Goal: Find specific fact: Find specific fact

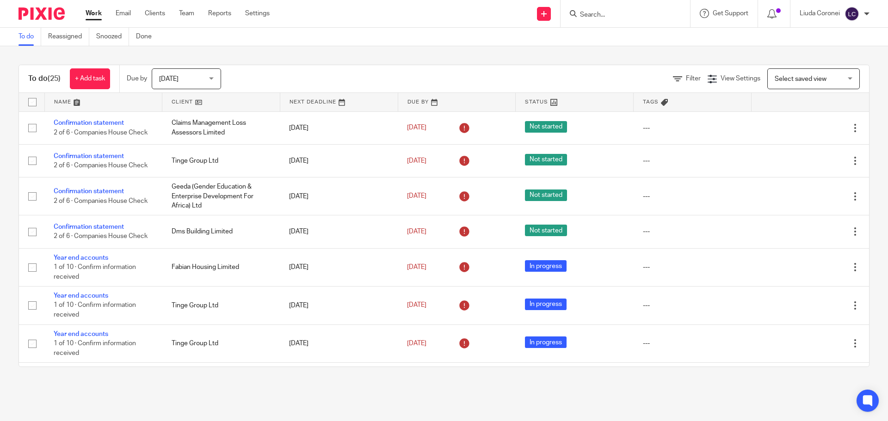
click at [605, 12] on input "Search" at bounding box center [620, 15] width 83 height 8
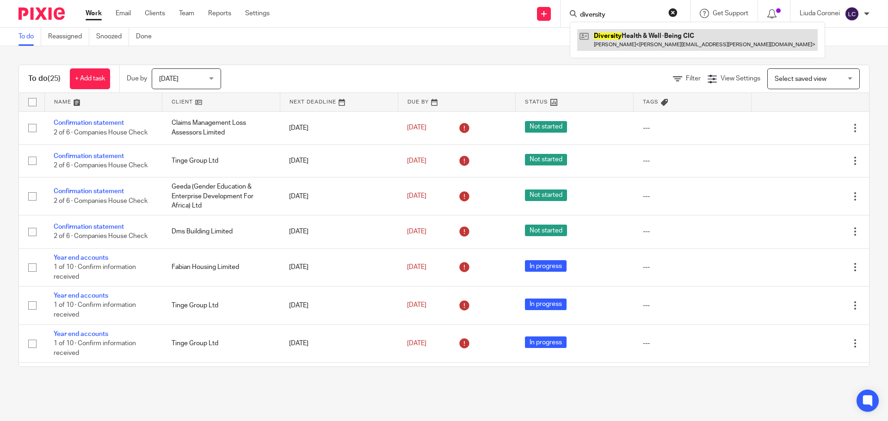
type input "diversity"
click at [639, 43] on link at bounding box center [697, 39] width 240 height 21
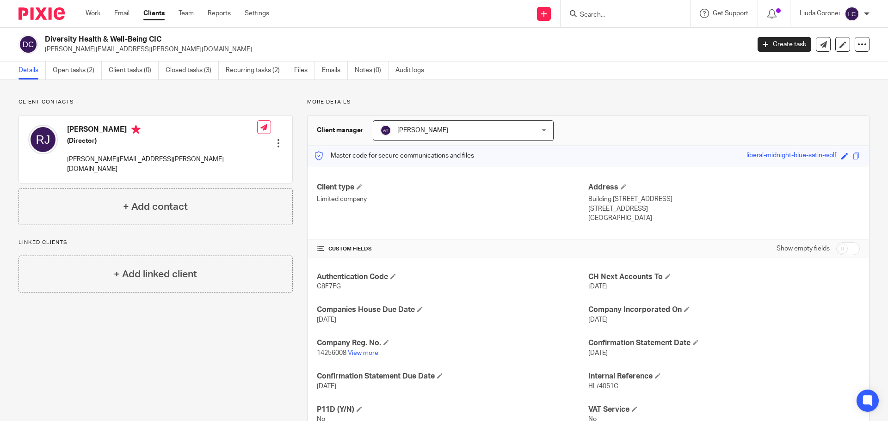
click at [328, 354] on span "14256008" at bounding box center [332, 353] width 30 height 6
copy p "14256008"
